Goal: Obtain resource: Obtain resource

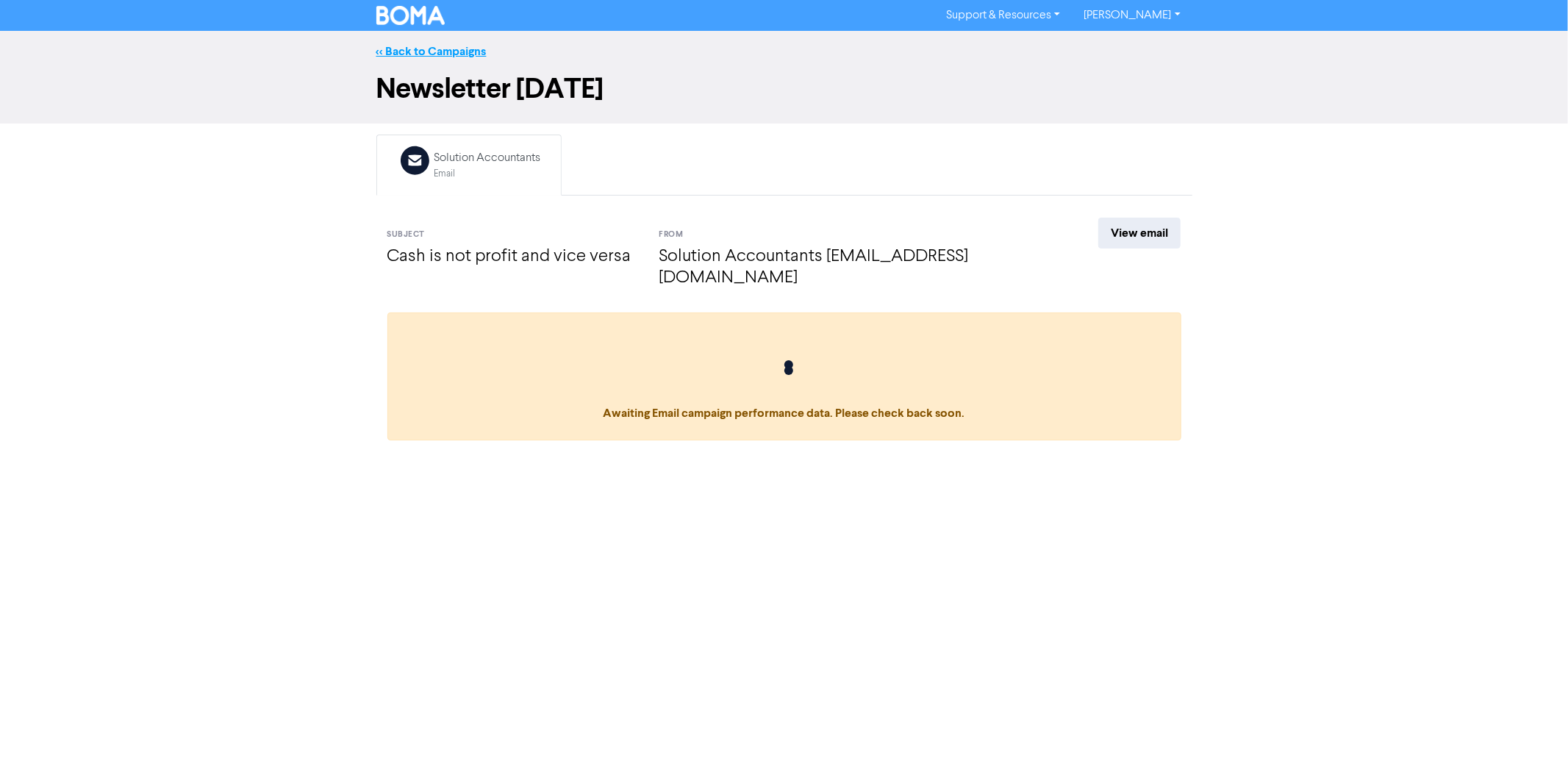
click at [452, 49] on link "<< Back to Campaigns" at bounding box center [431, 51] width 110 height 15
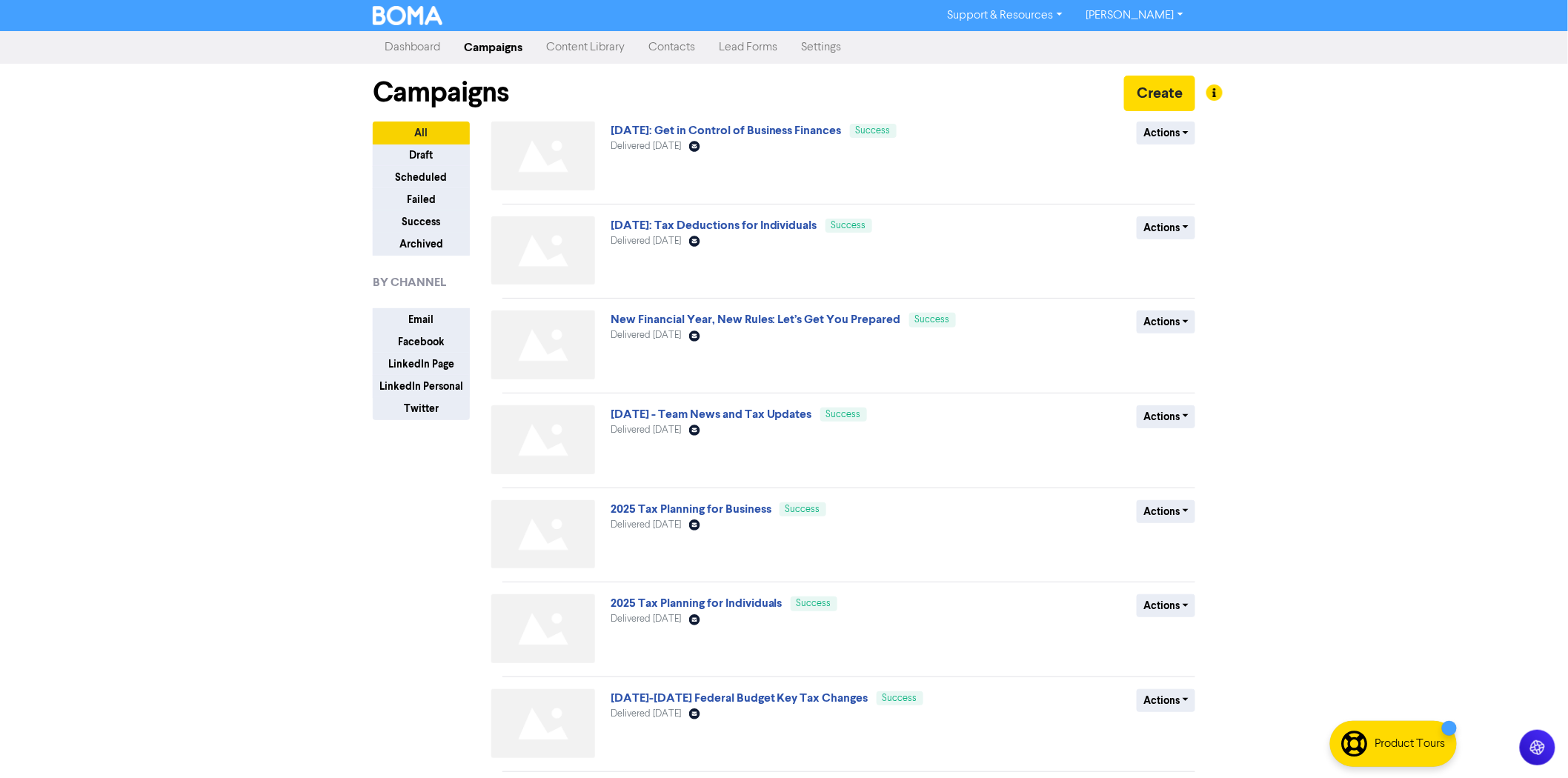
click at [613, 46] on link "Content Library" at bounding box center [585, 47] width 102 height 29
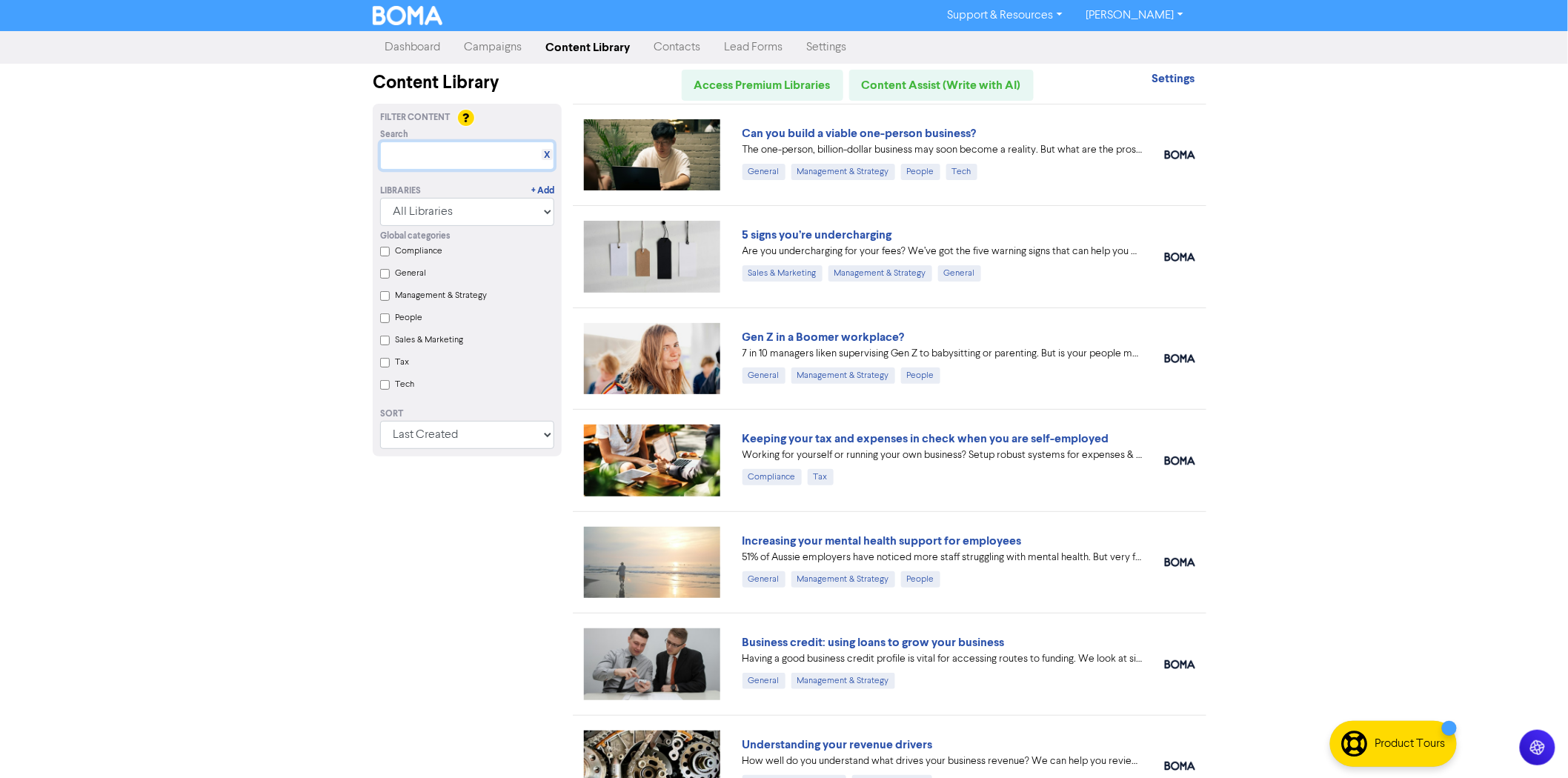
click at [408, 147] on input "text" at bounding box center [467, 156] width 174 height 28
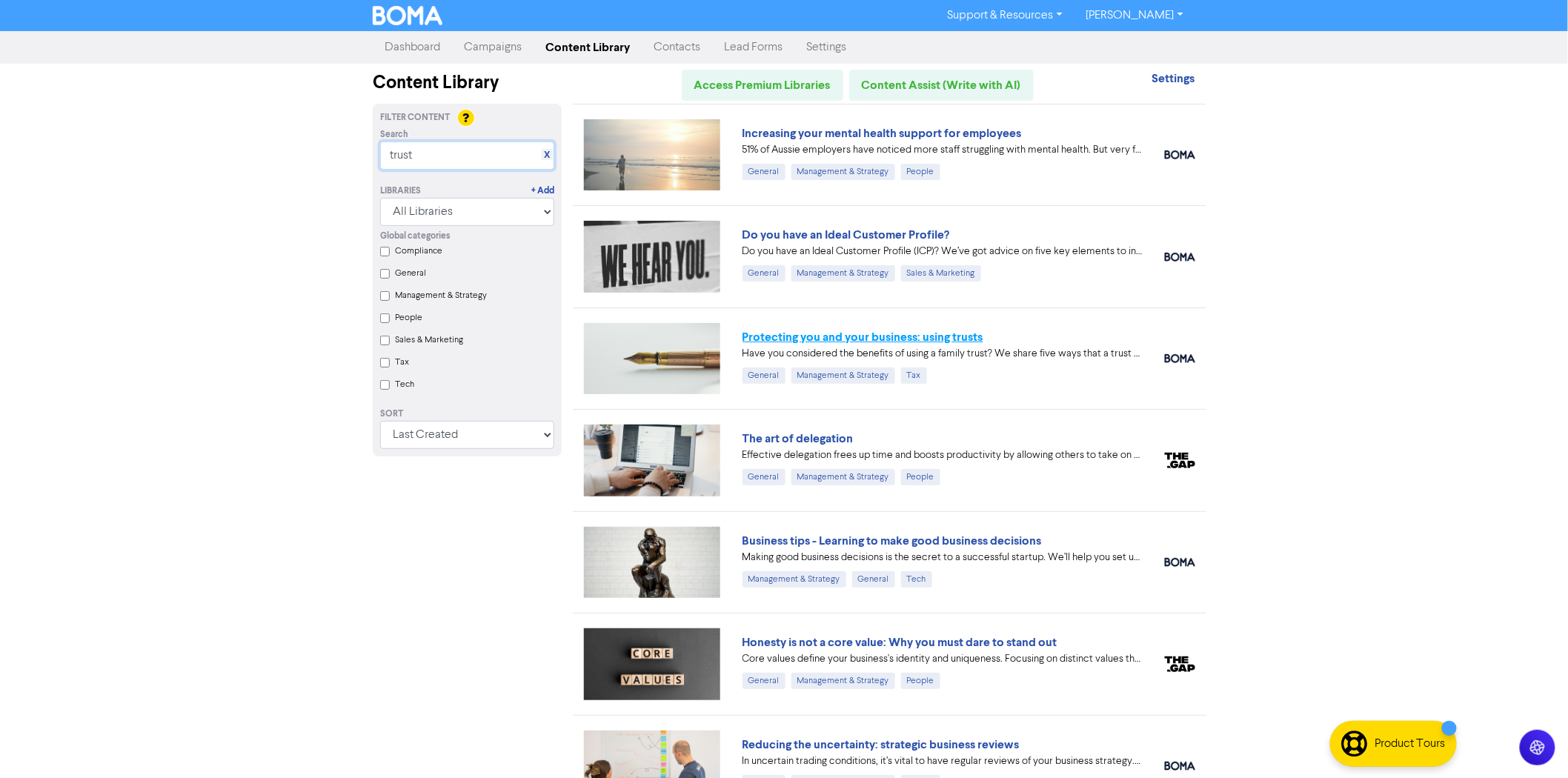
type input "trust"
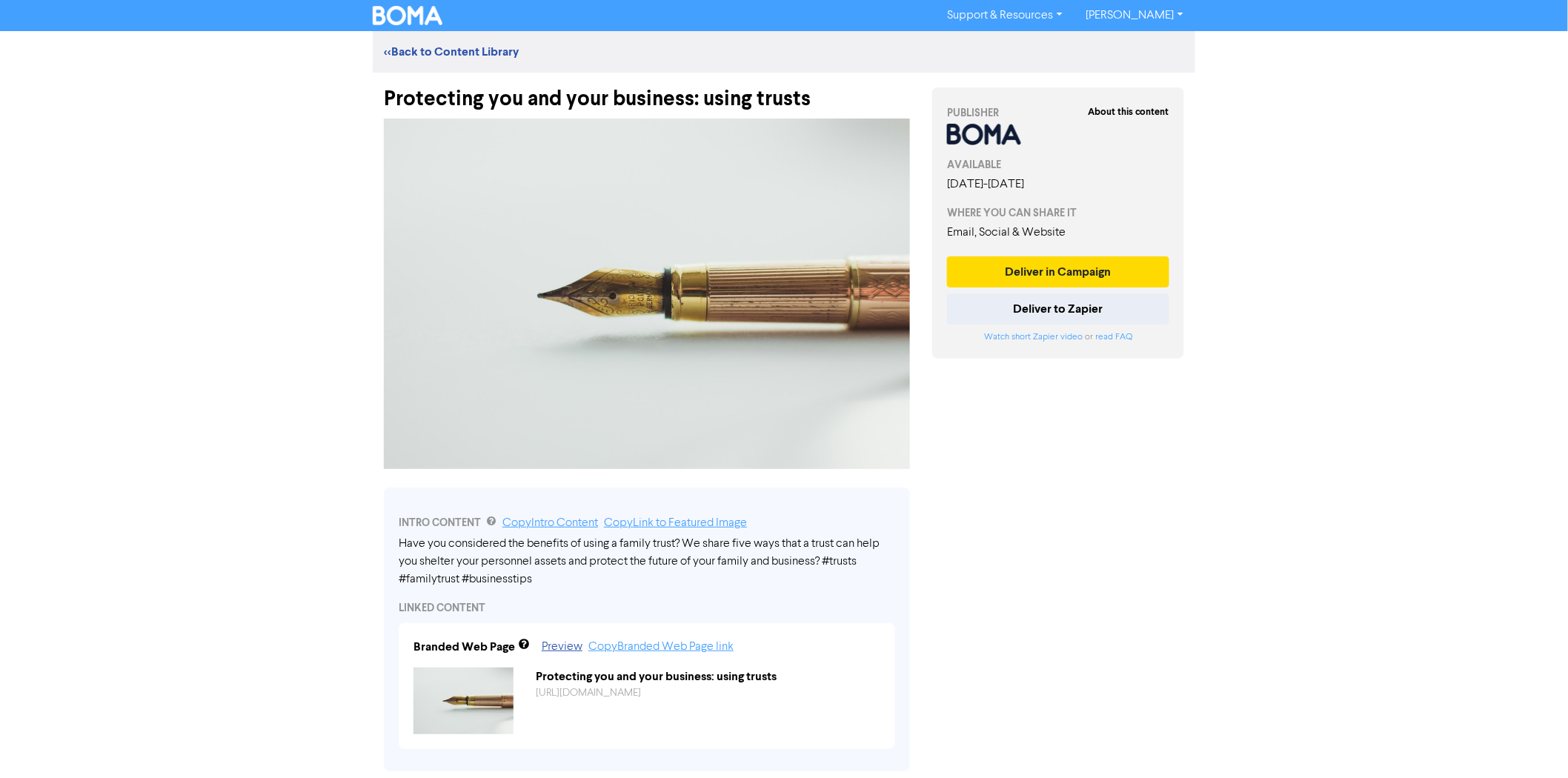
click at [596, 86] on div "Protecting you and your business: using trusts" at bounding box center [646, 92] width 526 height 38
click at [596, 96] on div "Protecting you and your business: using trusts" at bounding box center [646, 92] width 526 height 38
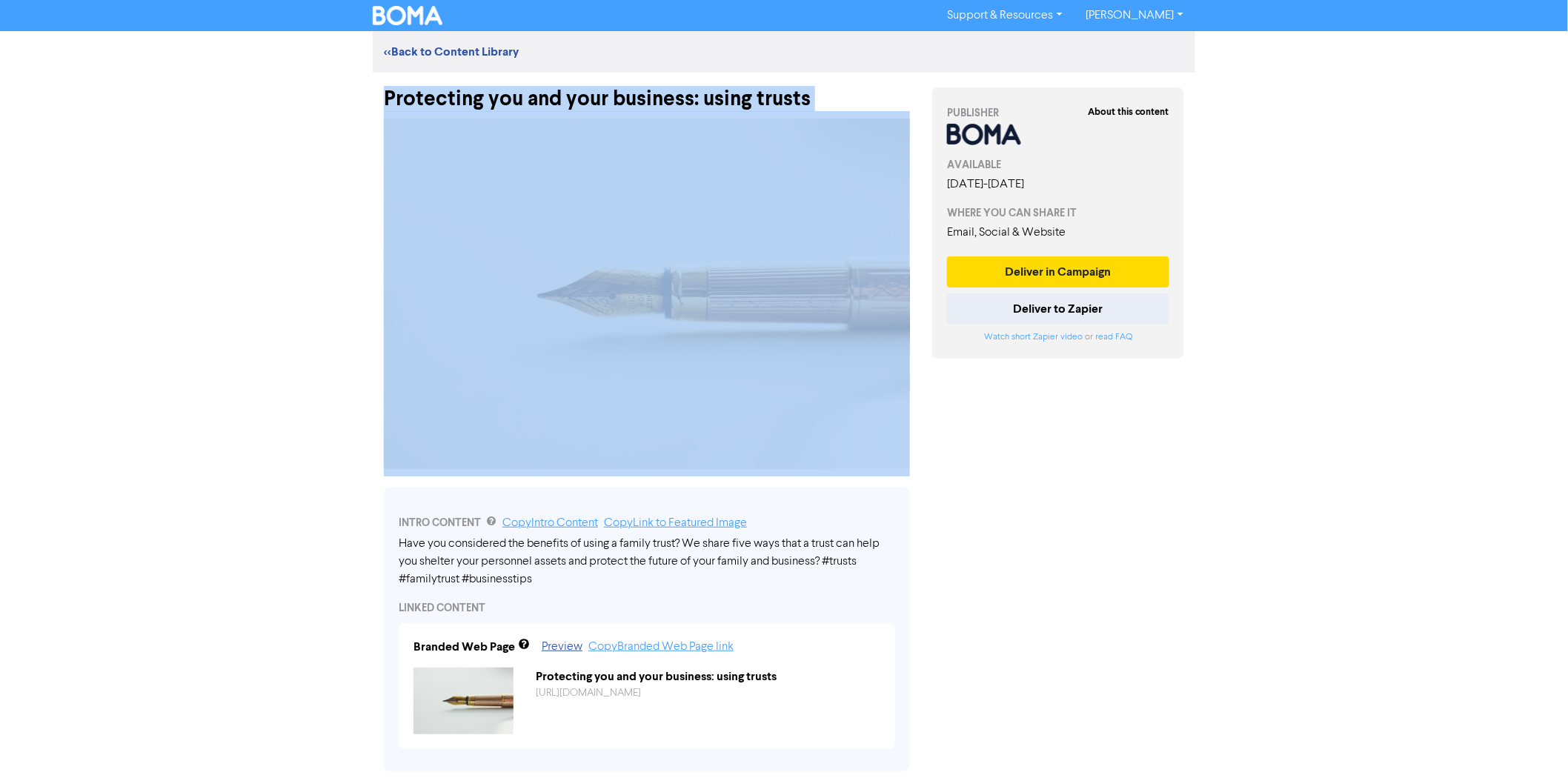
click at [596, 96] on div "Protecting you and your business: using trusts" at bounding box center [646, 92] width 526 height 38
copy div "Protecting you and your business: using trusts"
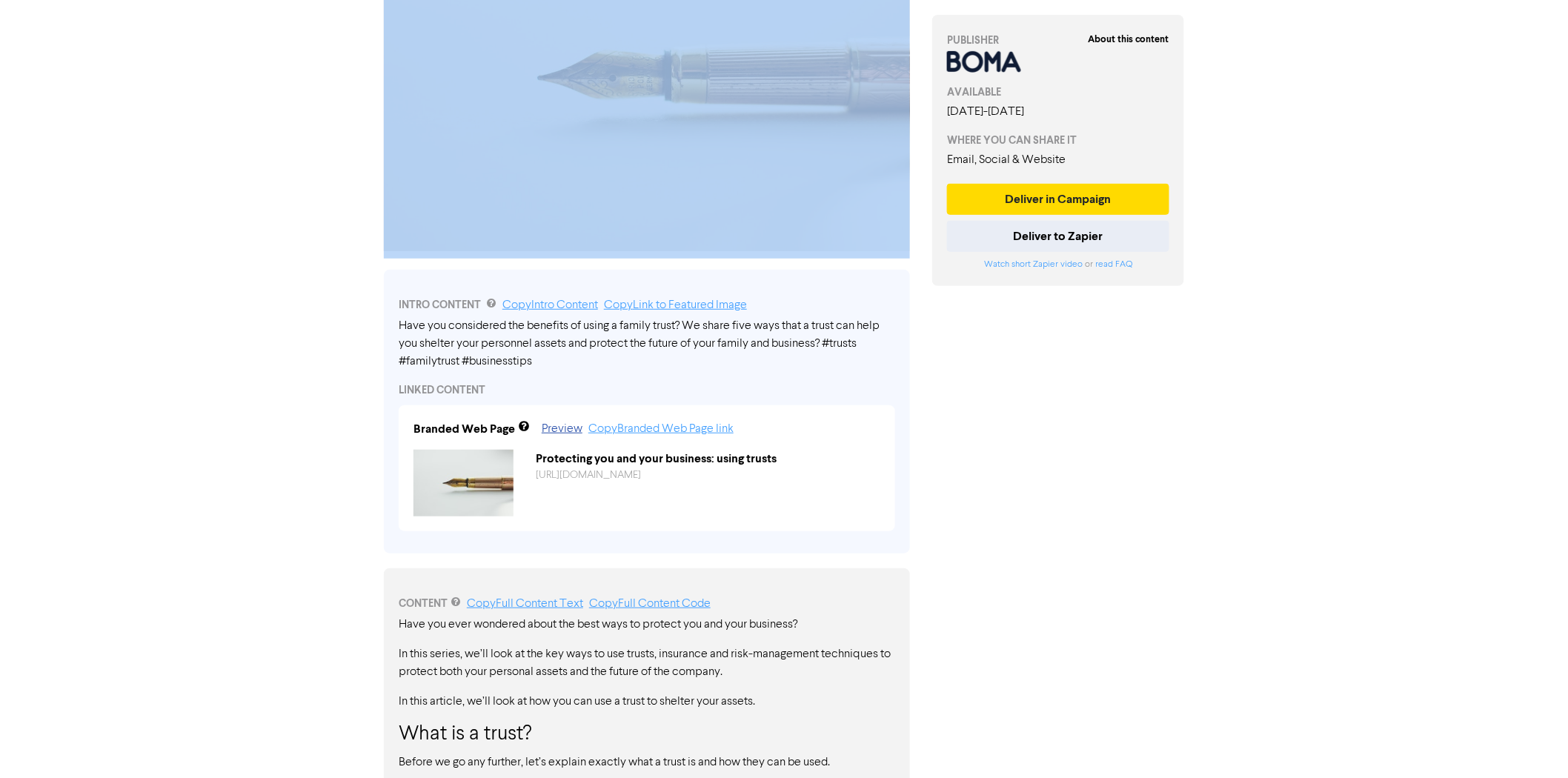
scroll to position [247, 0]
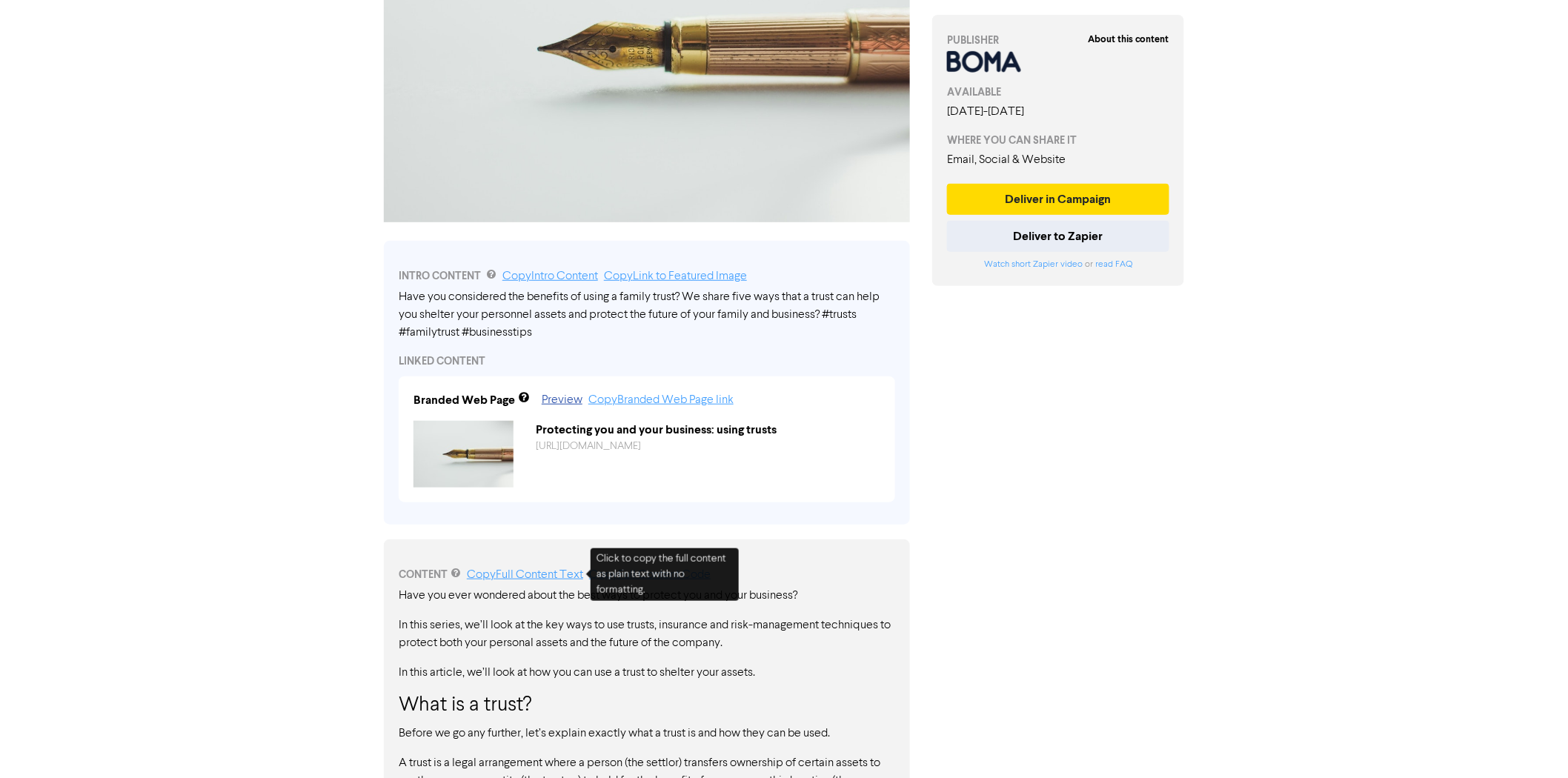
click at [541, 578] on link "Copy Full Content Text" at bounding box center [525, 574] width 117 height 12
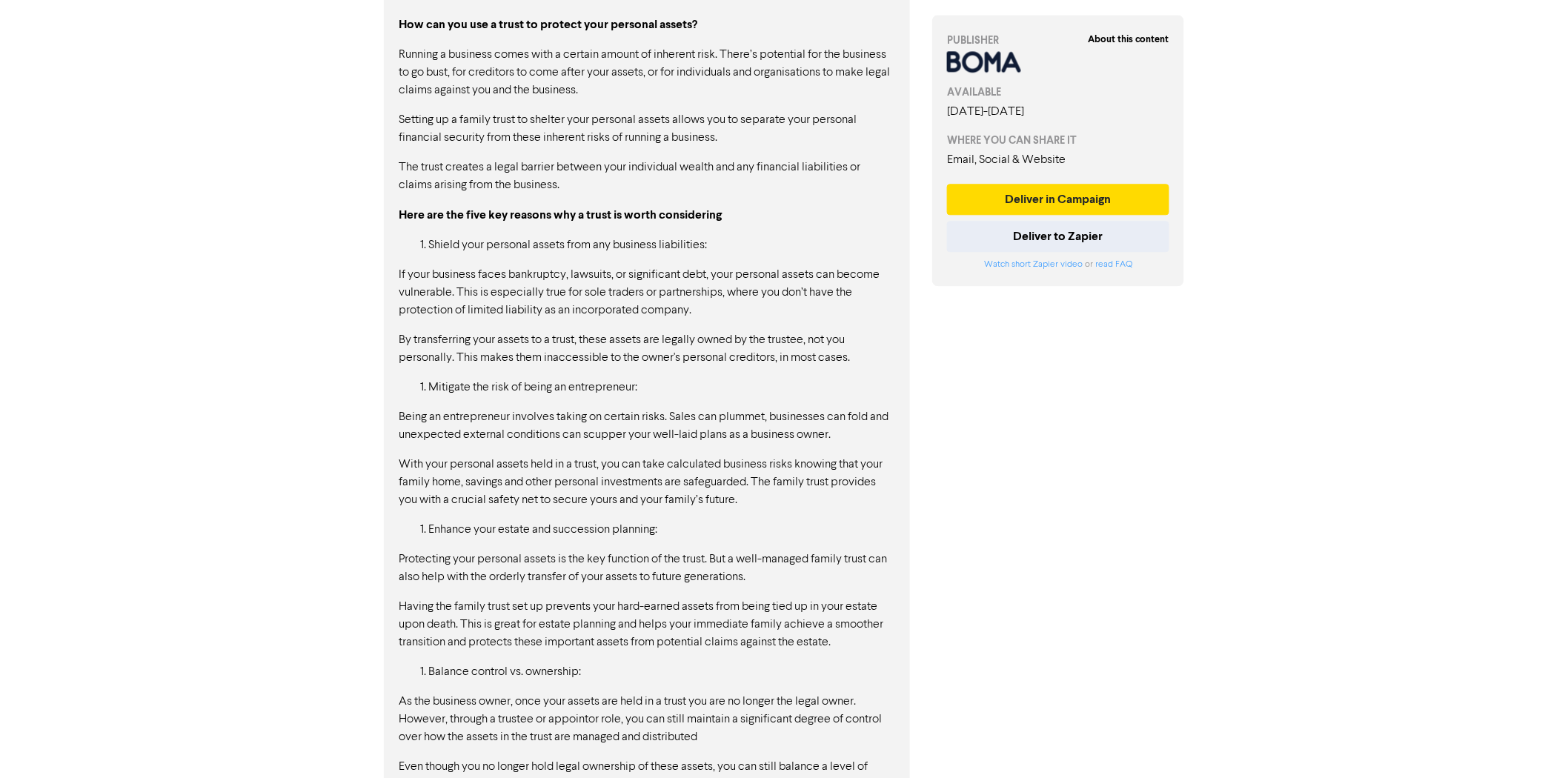
scroll to position [1442, 0]
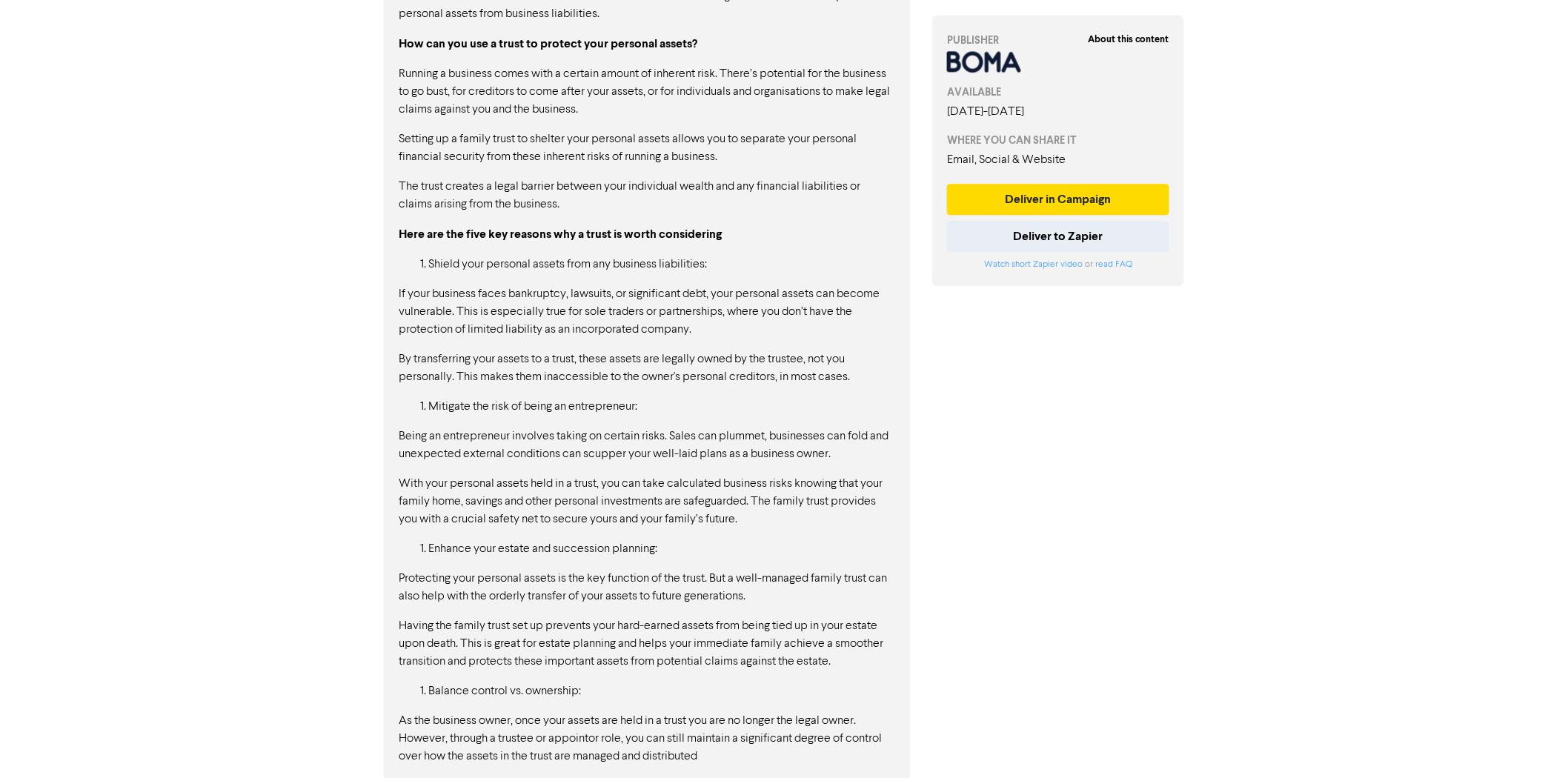
click at [646, 232] on strong "Here are the five key reasons why a trust is worth considering" at bounding box center [560, 234] width 323 height 15
